Goal: Transaction & Acquisition: Book appointment/travel/reservation

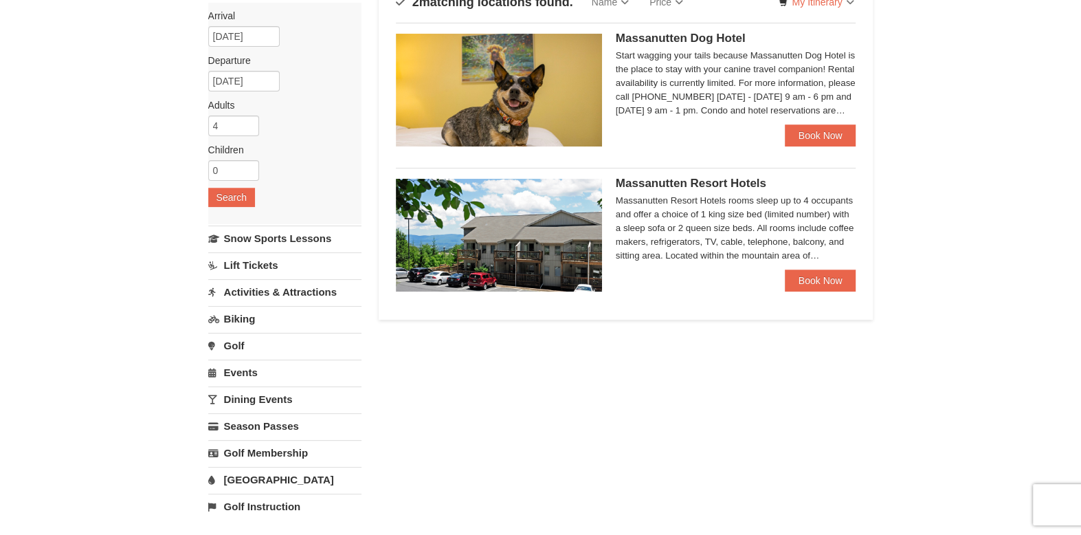
scroll to position [126, 0]
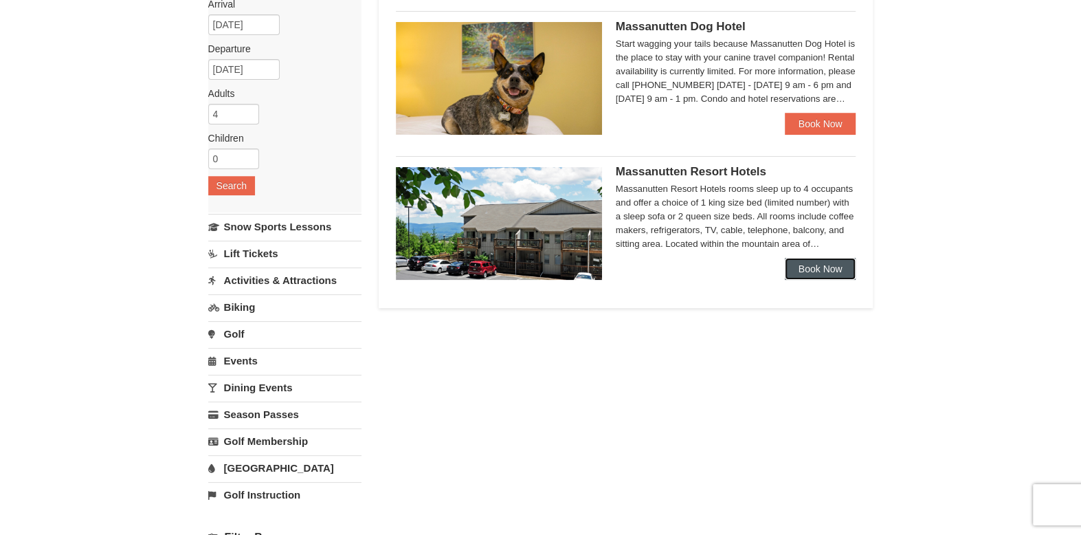
click at [805, 266] on link "Book Now" at bounding box center [820, 269] width 71 height 22
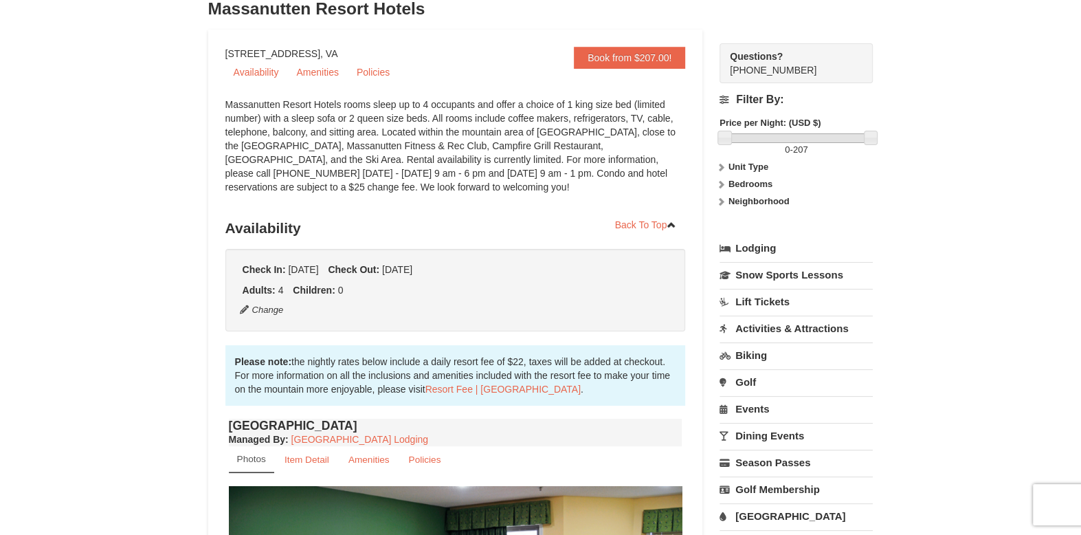
scroll to position [104, 0]
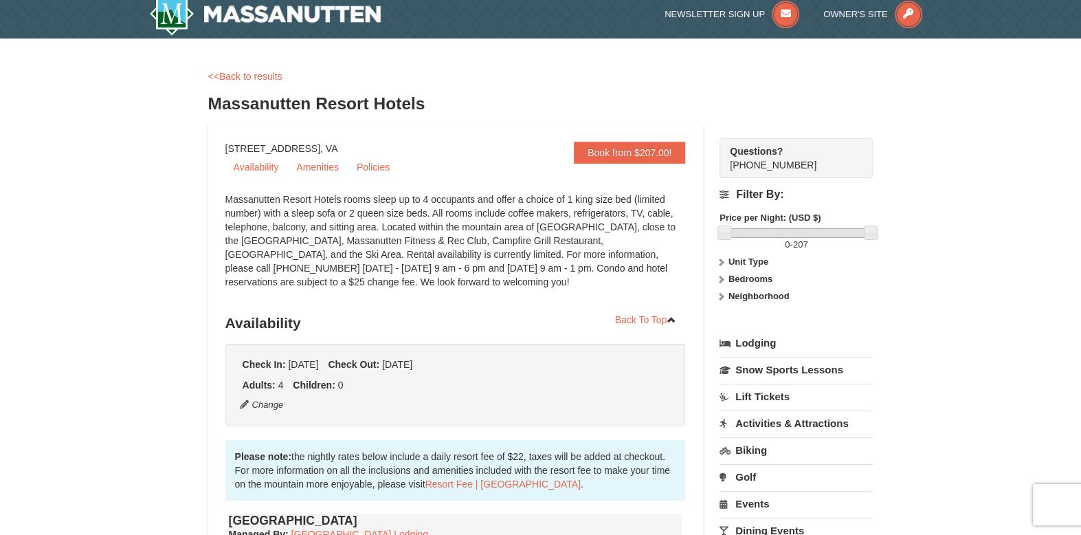
scroll to position [0, 0]
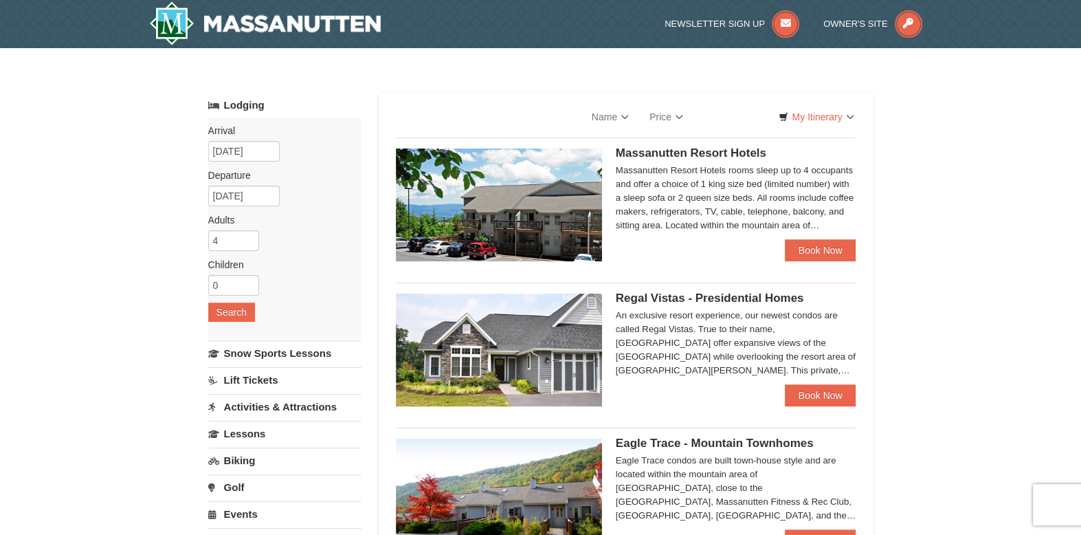
select select "10"
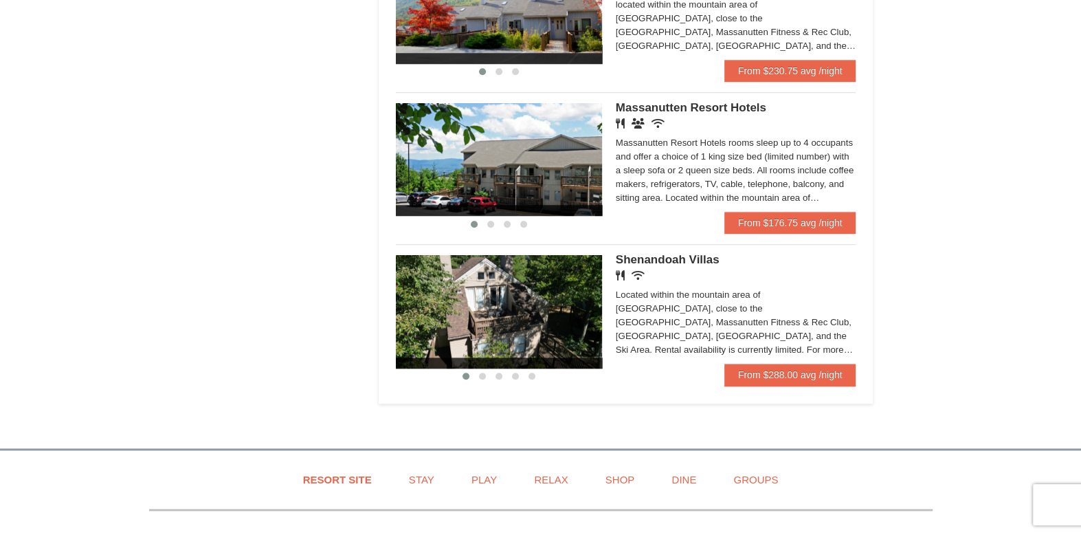
scroll to position [826, 0]
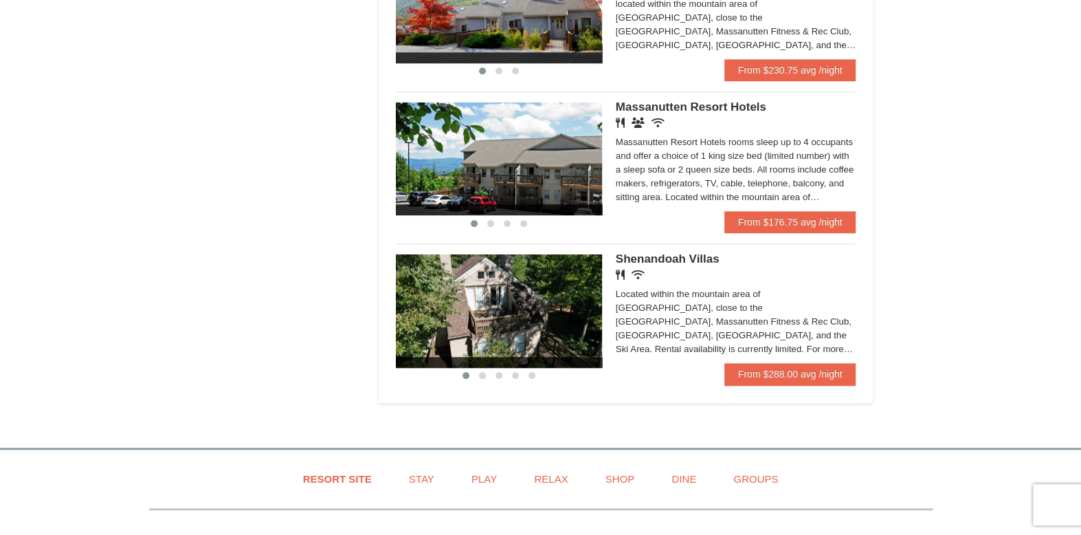
click at [733, 113] on span "Massanutten Resort Hotels" at bounding box center [691, 106] width 150 height 13
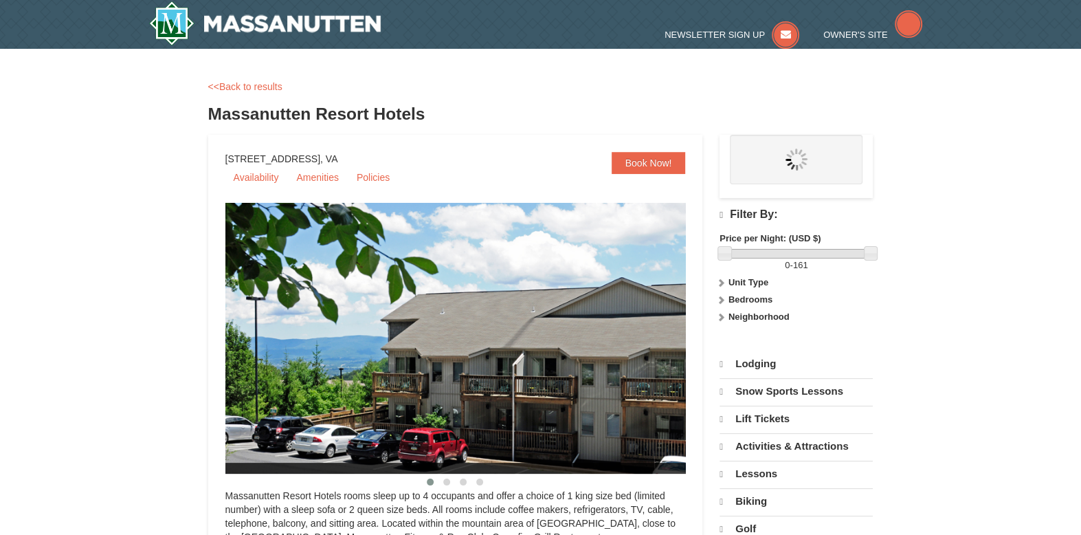
select select "10"
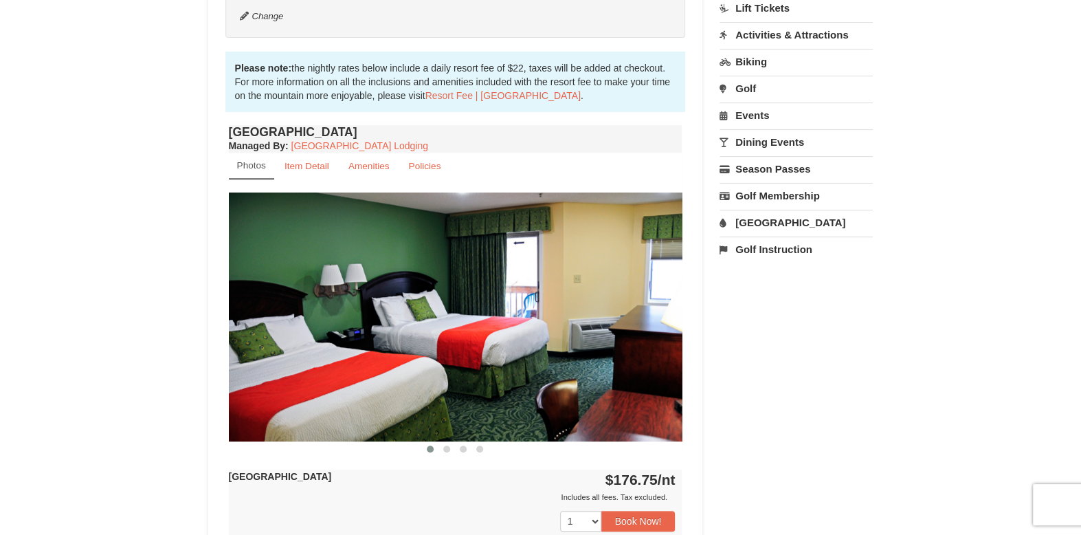
scroll to position [398, 0]
click at [872, 423] on div "Book from $161! 1822 Resort Drive, Massanutten, VA Availability Amenities Polic…" at bounding box center [540, 333] width 665 height 1196
